Goal: Navigation & Orientation: Find specific page/section

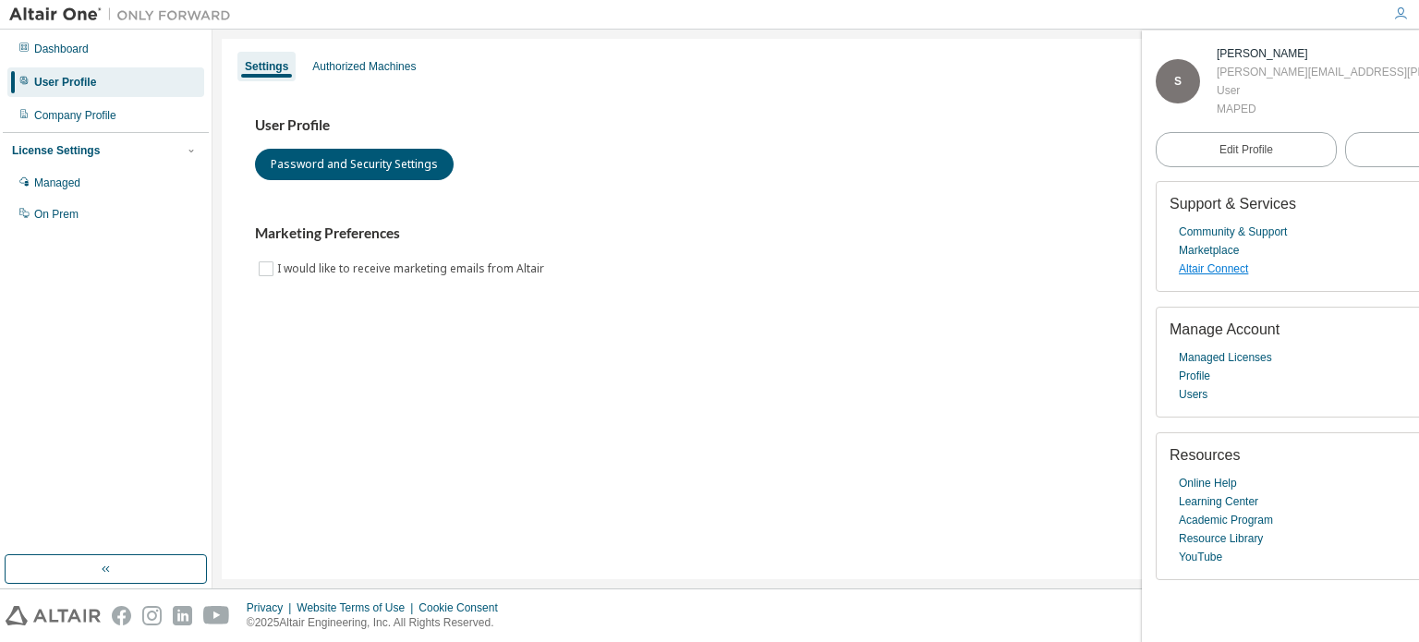
click at [1211, 266] on link "Altair Connect" at bounding box center [1213, 269] width 69 height 18
click at [1400, 17] on icon "button" at bounding box center [1401, 13] width 15 height 15
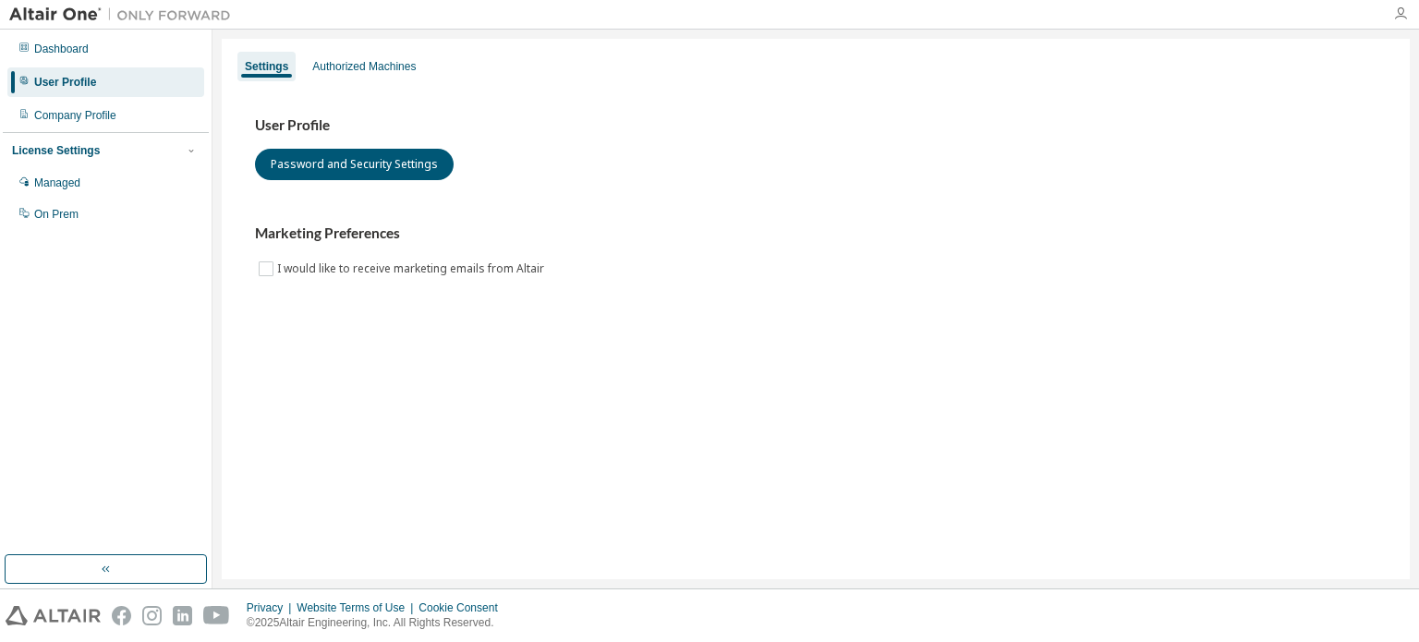
click at [1400, 17] on icon "button" at bounding box center [1401, 13] width 15 height 15
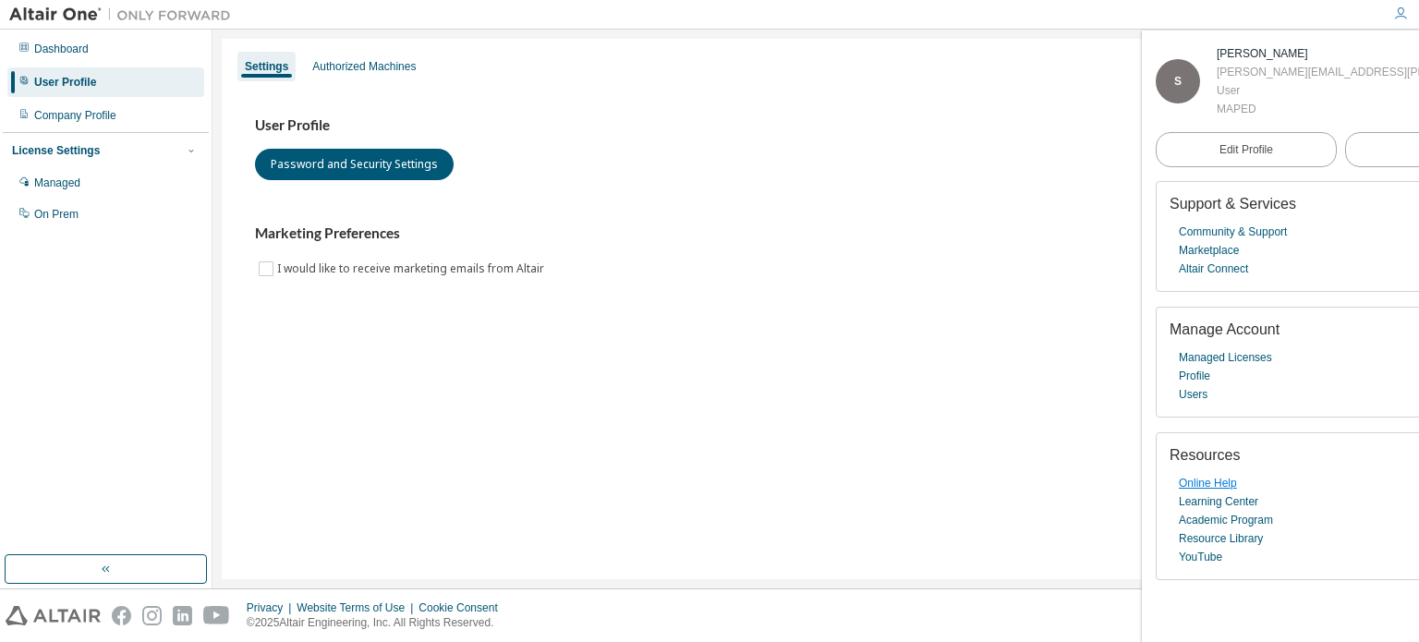
click at [1215, 487] on link "Online Help" at bounding box center [1208, 483] width 58 height 18
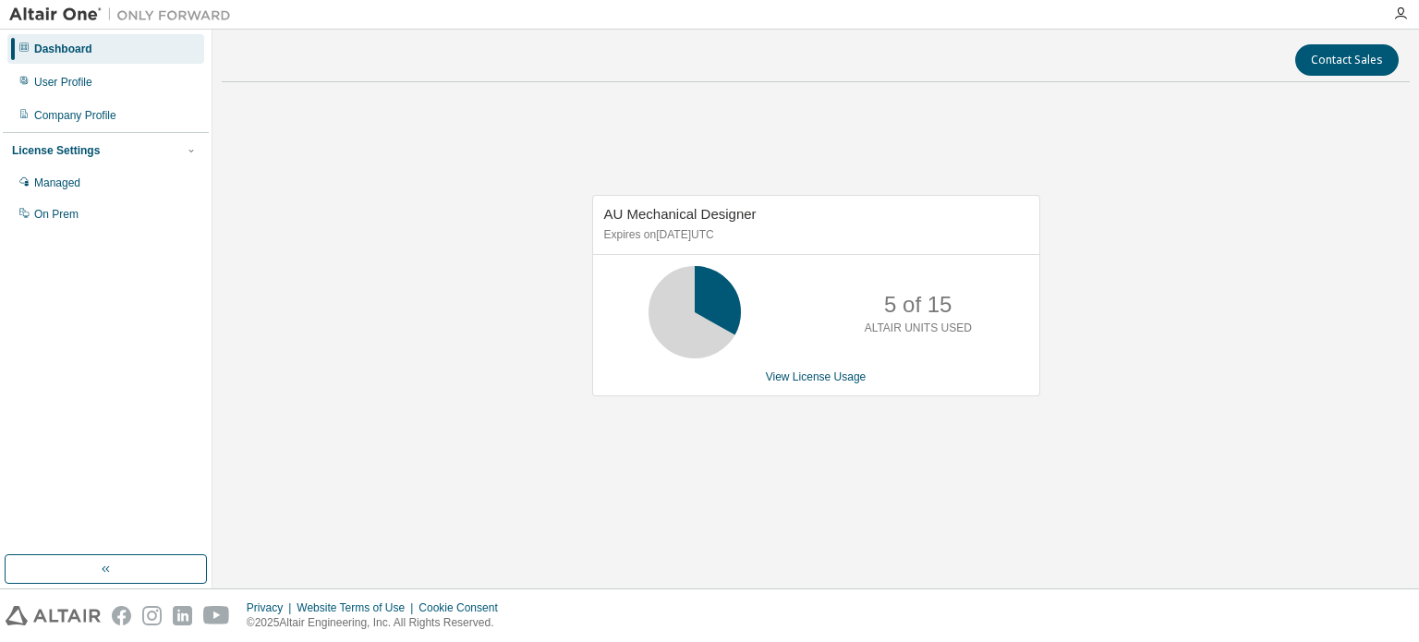
click at [798, 343] on div "5 of 15 ALTAIR UNITS USED" at bounding box center [816, 312] width 446 height 92
click at [63, 79] on div "User Profile" at bounding box center [63, 82] width 58 height 15
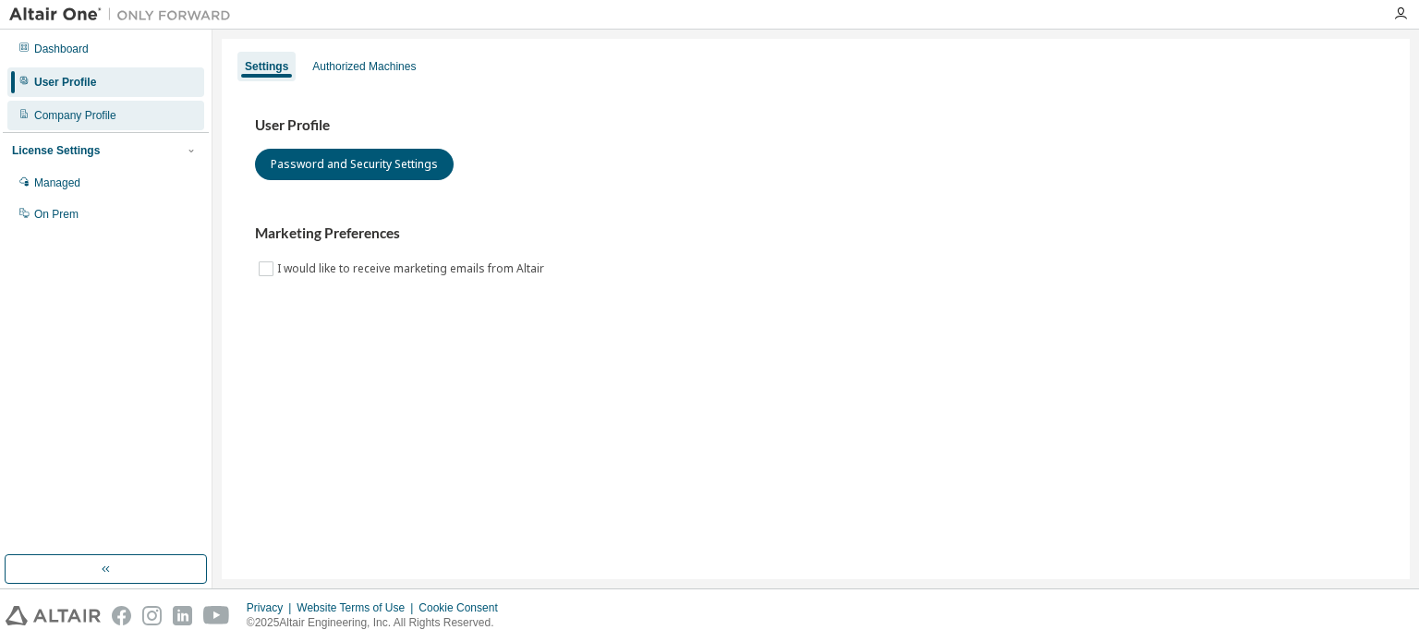
click at [55, 101] on div "Company Profile" at bounding box center [105, 116] width 197 height 30
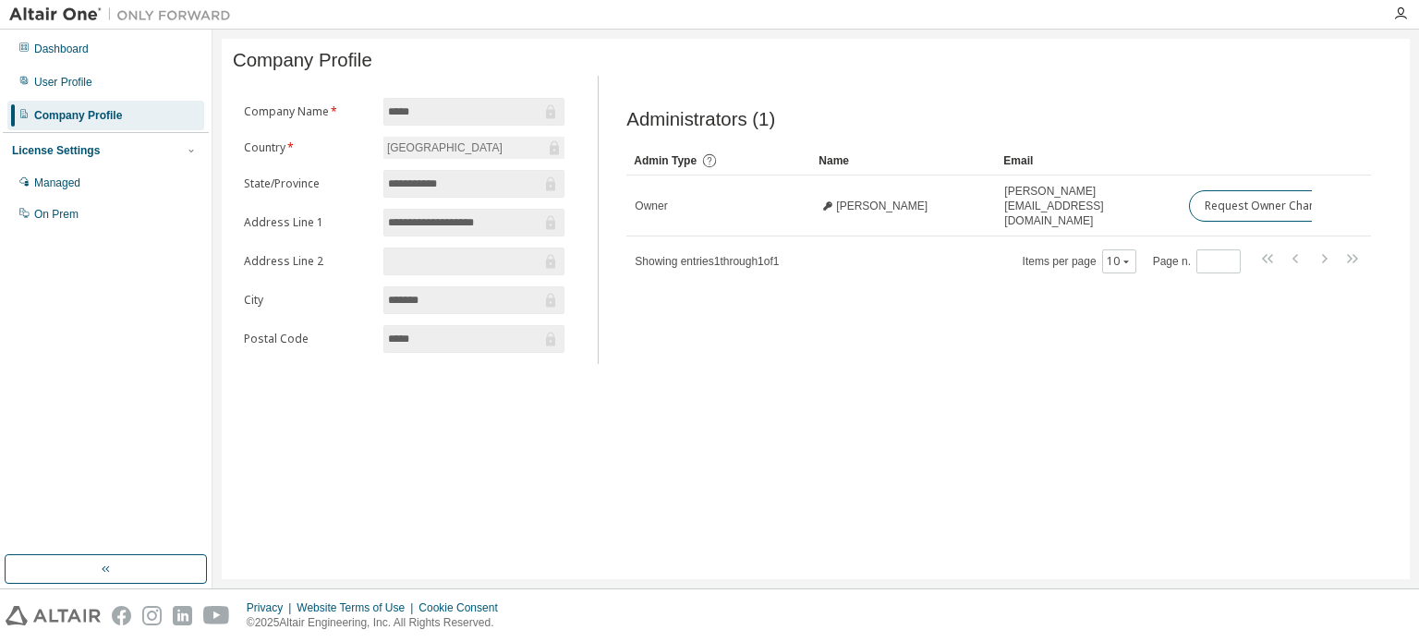
click at [77, 147] on div "License Settings" at bounding box center [56, 150] width 88 height 15
click at [67, 177] on div "Managed" at bounding box center [57, 183] width 46 height 15
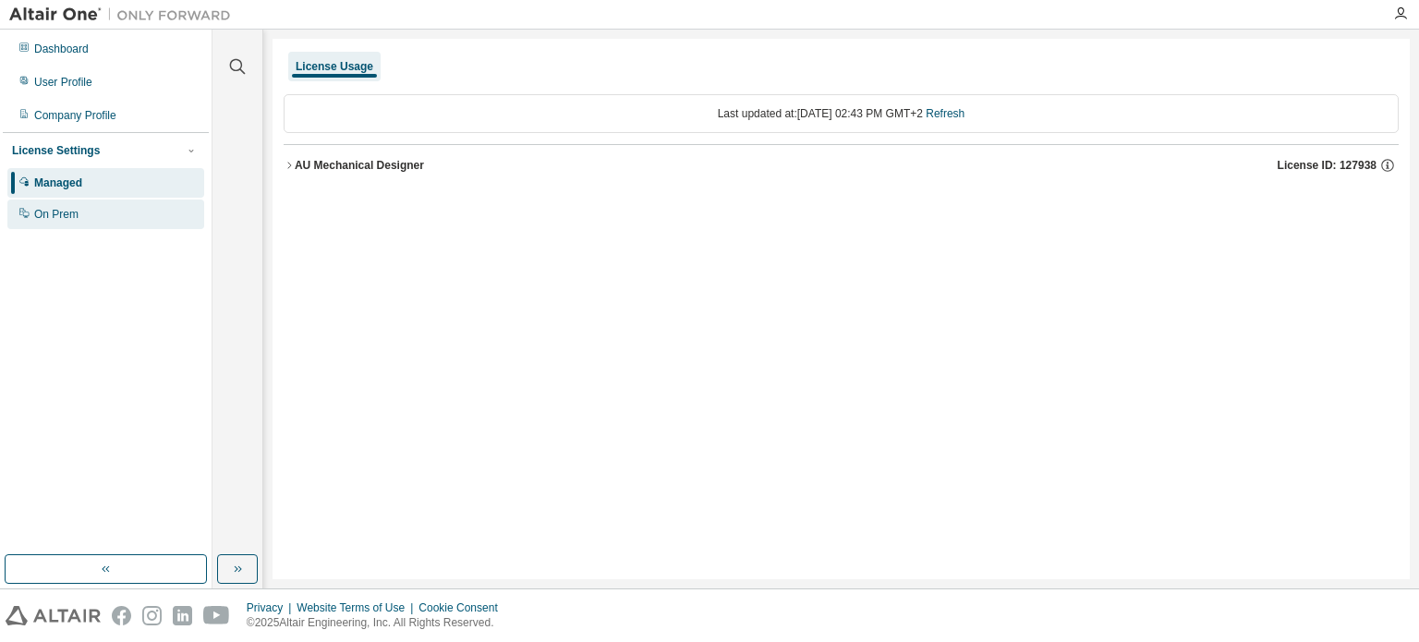
click at [58, 212] on div "On Prem" at bounding box center [56, 214] width 44 height 15
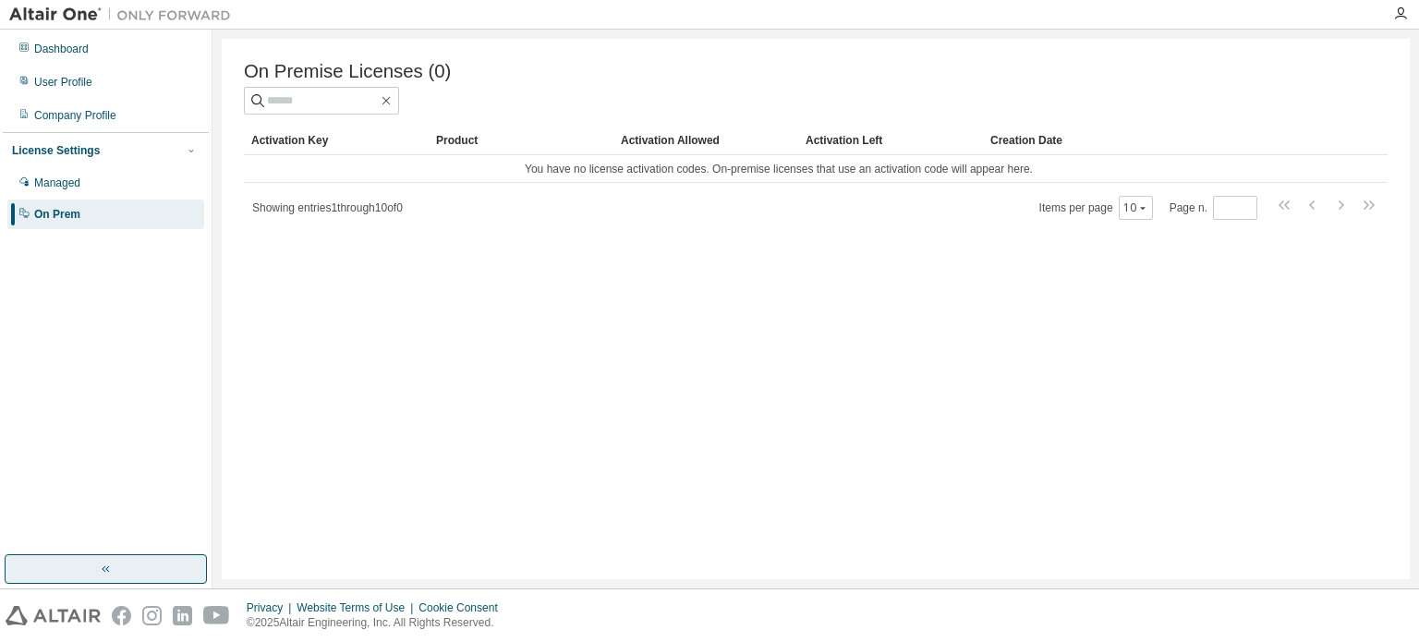
click at [108, 555] on button "button" at bounding box center [106, 569] width 202 height 30
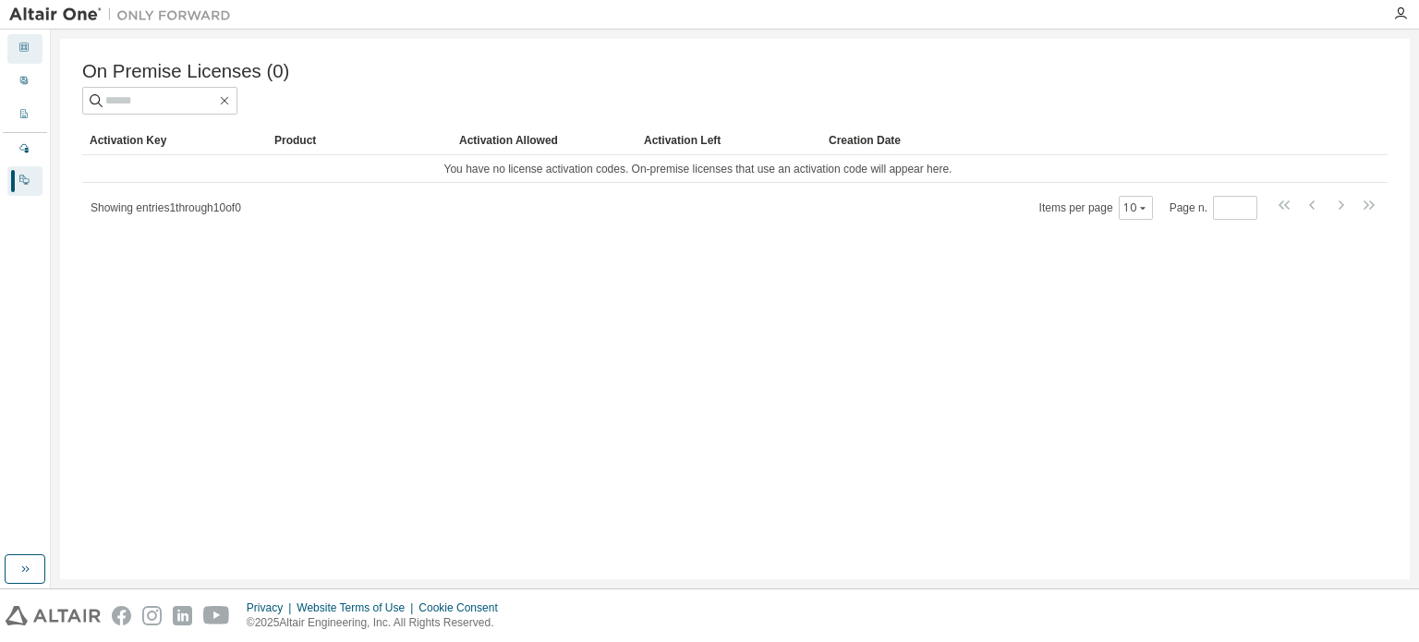
click at [38, 34] on div "Dashboard" at bounding box center [24, 49] width 35 height 30
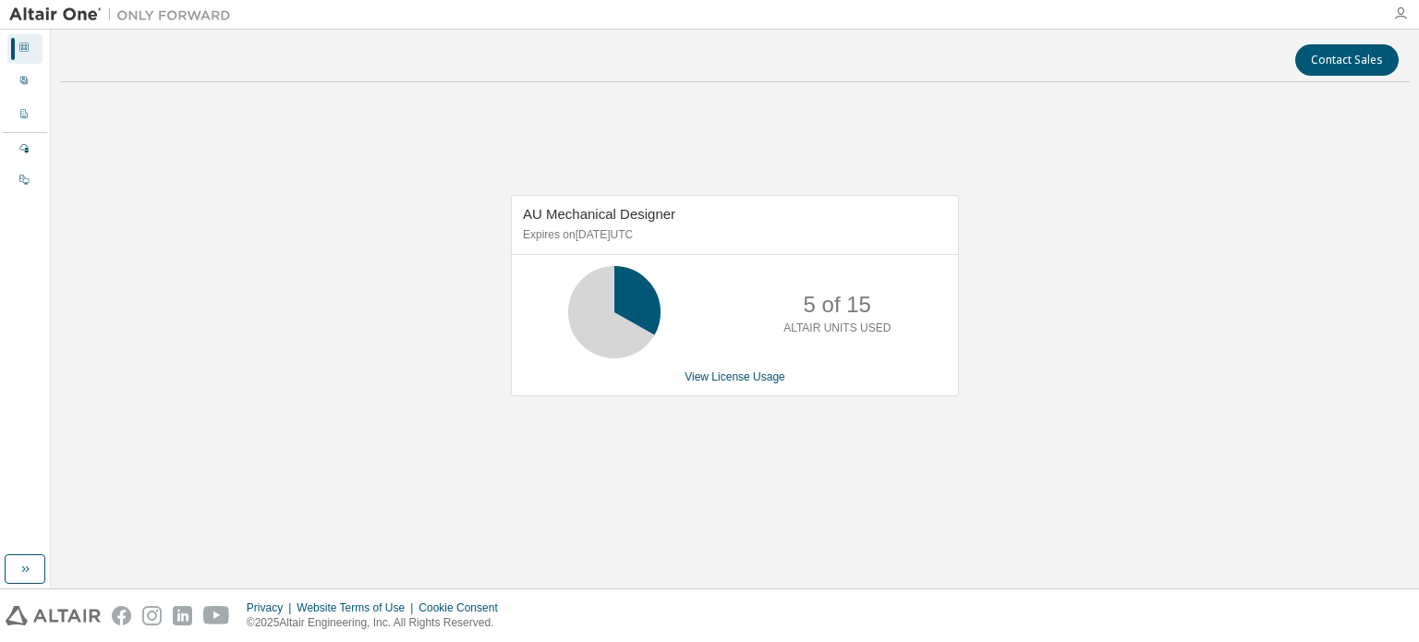
click at [1401, 14] on icon "button" at bounding box center [1401, 13] width 15 height 15
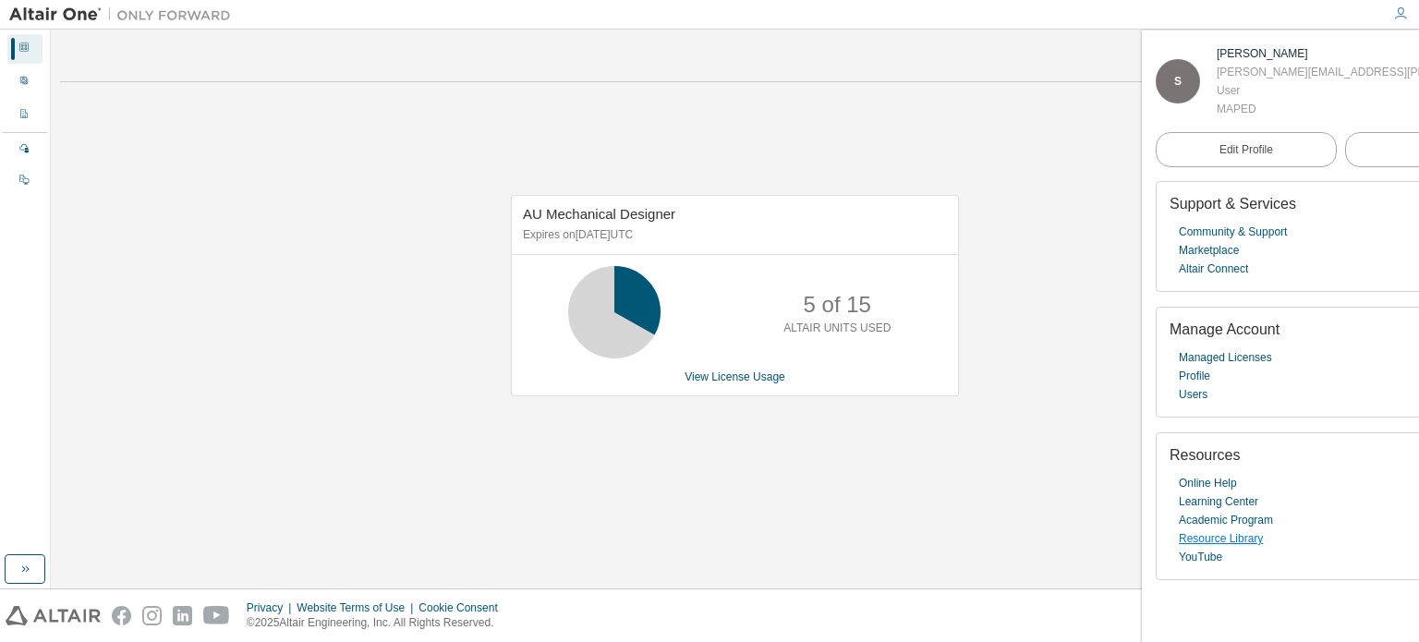
click at [1239, 546] on link "Resource Library" at bounding box center [1221, 539] width 84 height 18
